Goal: Transaction & Acquisition: Book appointment/travel/reservation

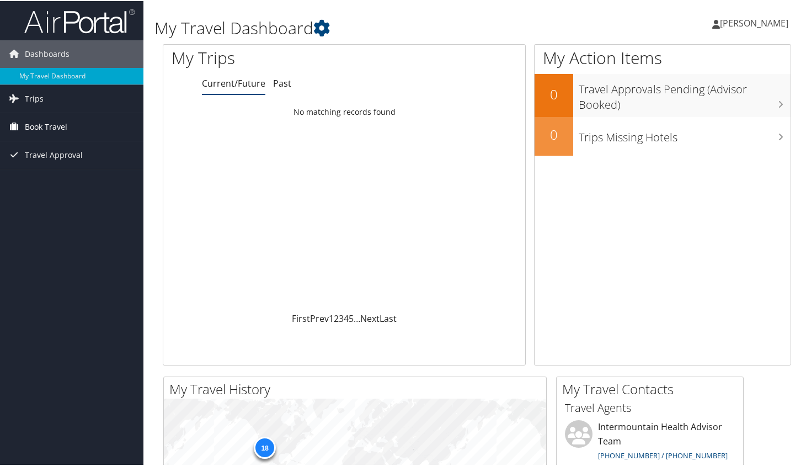
click at [67, 132] on link "Book Travel" at bounding box center [72, 126] width 144 height 28
click at [58, 124] on span "Book Travel" at bounding box center [46, 126] width 43 height 28
click at [56, 98] on link "Trips" at bounding box center [72, 98] width 144 height 28
click at [52, 91] on link "Trips" at bounding box center [72, 98] width 144 height 28
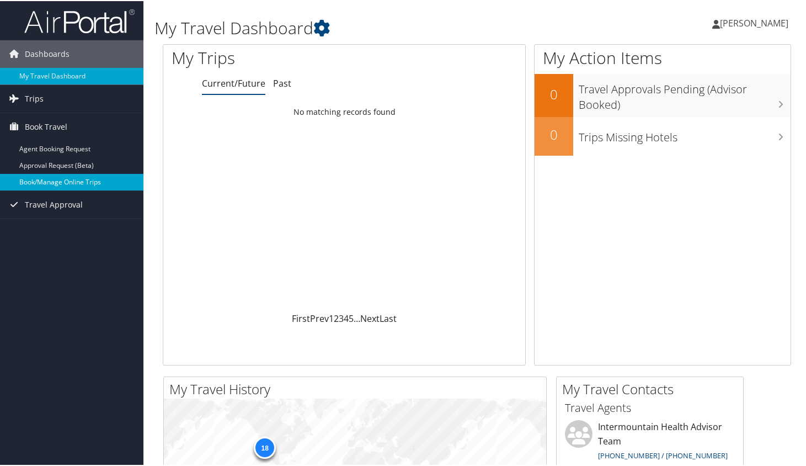
click at [70, 178] on link "Book/Manage Online Trips" at bounding box center [72, 181] width 144 height 17
click at [755, 25] on span "[PERSON_NAME]" at bounding box center [754, 22] width 68 height 12
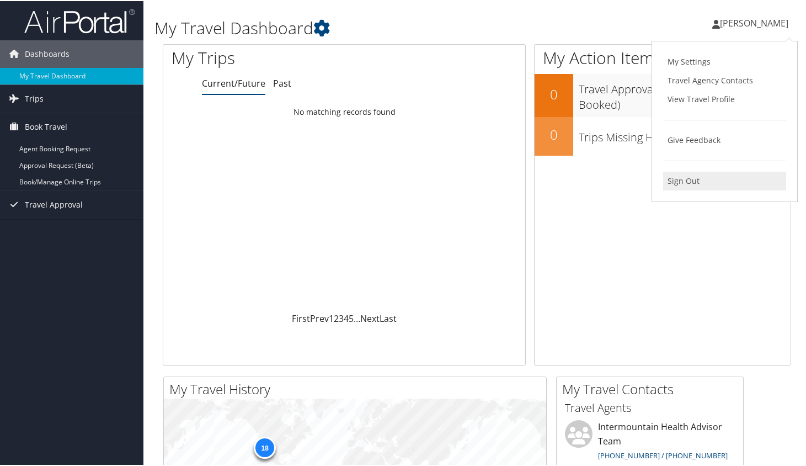
click at [689, 174] on link "Sign Out" at bounding box center [724, 180] width 123 height 19
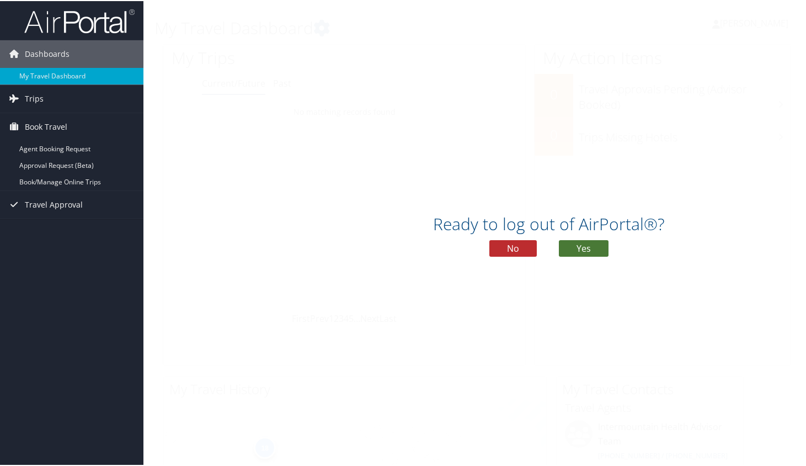
click at [568, 245] on button "Yes" at bounding box center [584, 247] width 50 height 17
